Goal: Find specific page/section: Find specific page/section

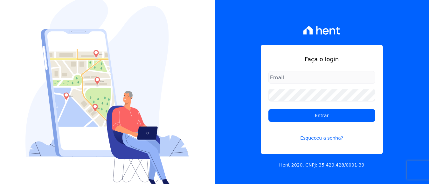
click at [341, 76] on input "email" at bounding box center [321, 77] width 107 height 13
type input "[EMAIL_ADDRESS][DOMAIN_NAME]"
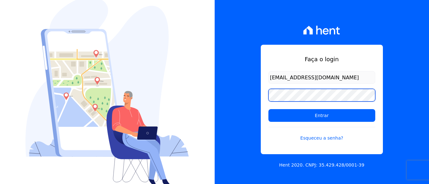
click at [268, 109] on input "Entrar" at bounding box center [321, 115] width 107 height 13
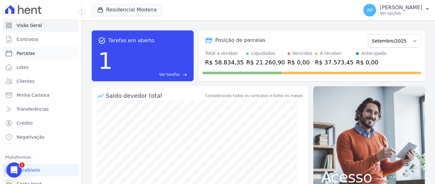
click at [31, 53] on span "Parcelas" at bounding box center [26, 53] width 18 height 6
select select
